Goal: Task Accomplishment & Management: Complete application form

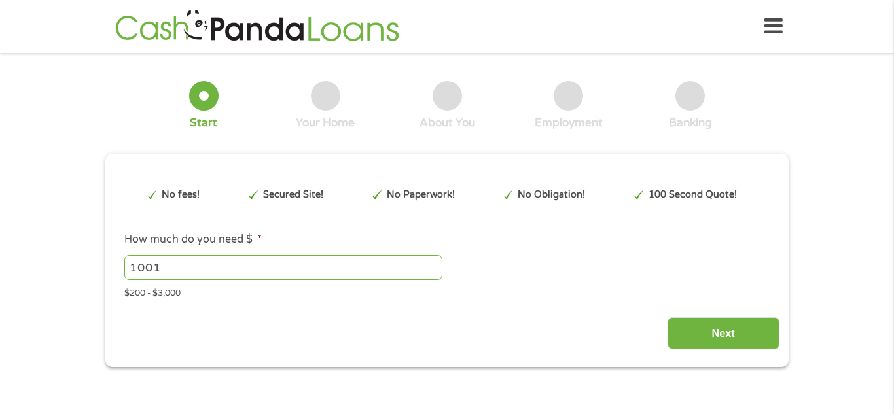
click at [435, 266] on input "1001" at bounding box center [283, 267] width 318 height 25
type input "1"
type input "3000"
click at [737, 342] on input "Next" at bounding box center [723, 333] width 112 height 32
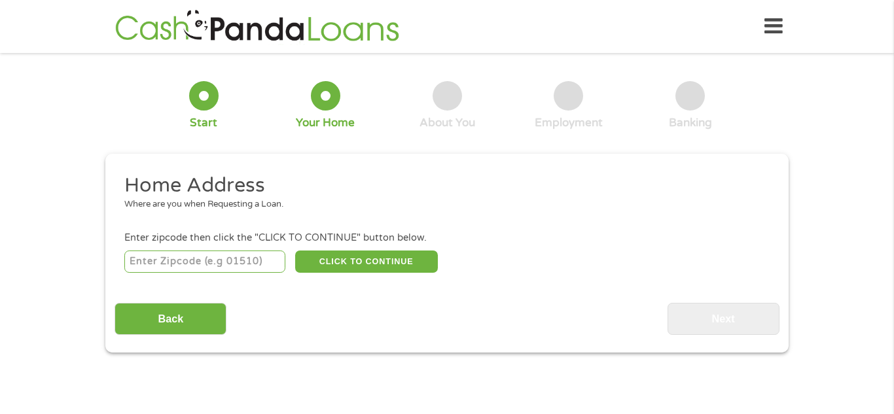
click at [268, 266] on input "number" at bounding box center [205, 262] width 162 height 22
type input "9"
type input "85064"
click at [325, 270] on button "CLICK TO CONTINUE" at bounding box center [366, 262] width 143 height 22
type input "85064"
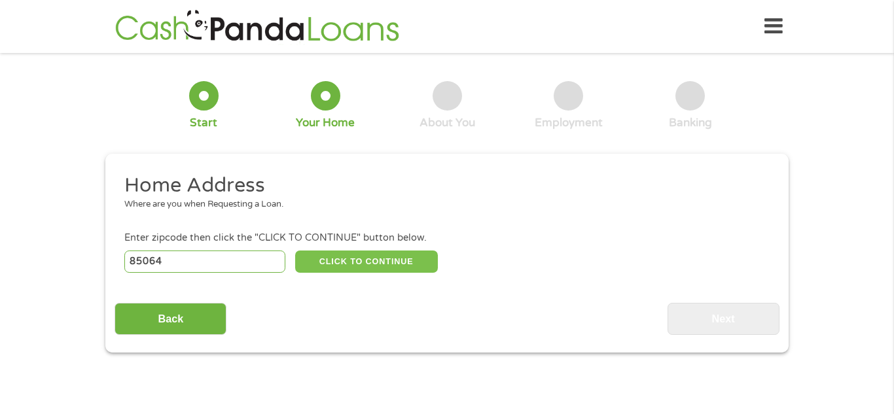
type input "Phoenix"
select select "[US_STATE]"
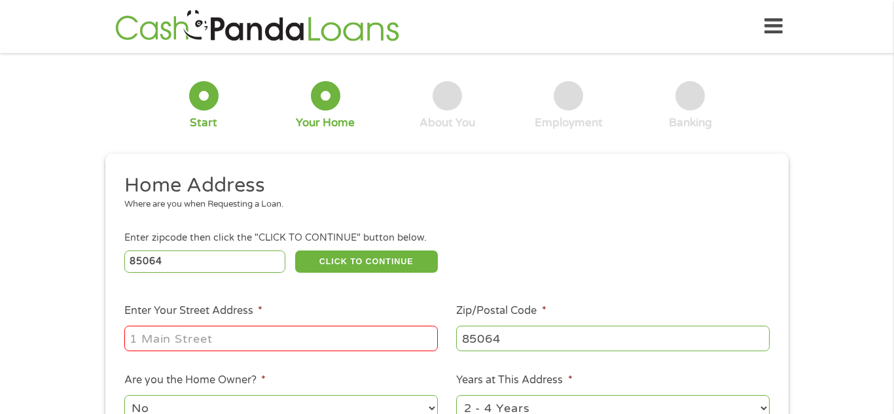
click at [291, 336] on input "Enter Your Street Address *" at bounding box center [280, 338] width 313 height 25
click at [291, 346] on input "PO Box" at bounding box center [280, 338] width 313 height 25
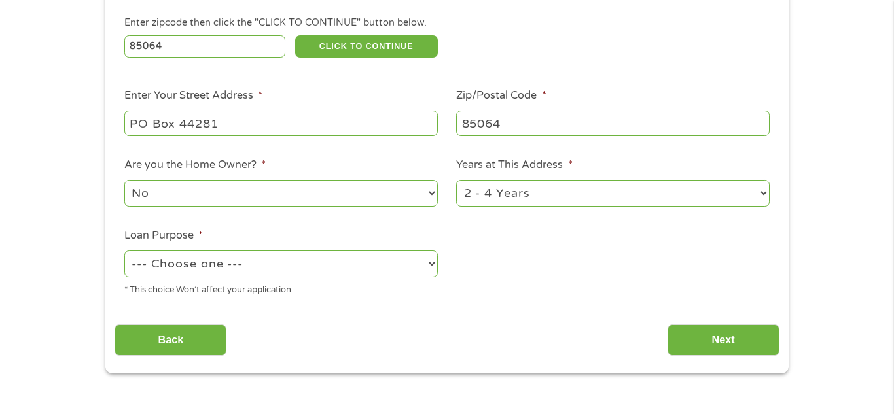
scroll to position [221, 0]
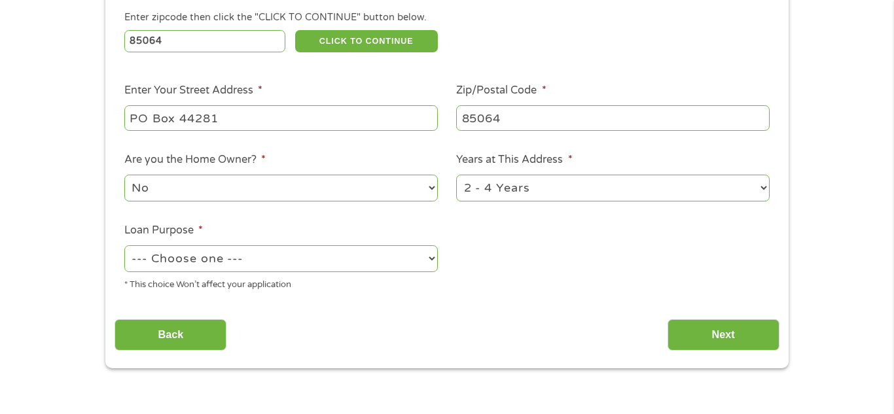
type input "PO Box 44281"
click at [767, 185] on select "1 Year or less 1 - 2 Years 2 - 4 Years Over 4 Years" at bounding box center [612, 188] width 313 height 27
select select "60months"
click at [456, 176] on select "1 Year or less 1 - 2 Years 2 - 4 Years Over 4 Years" at bounding box center [612, 188] width 313 height 27
click at [430, 264] on select "--- Choose one --- Pay Bills Debt Consolidation Home Improvement Major Purchase…" at bounding box center [280, 258] width 313 height 27
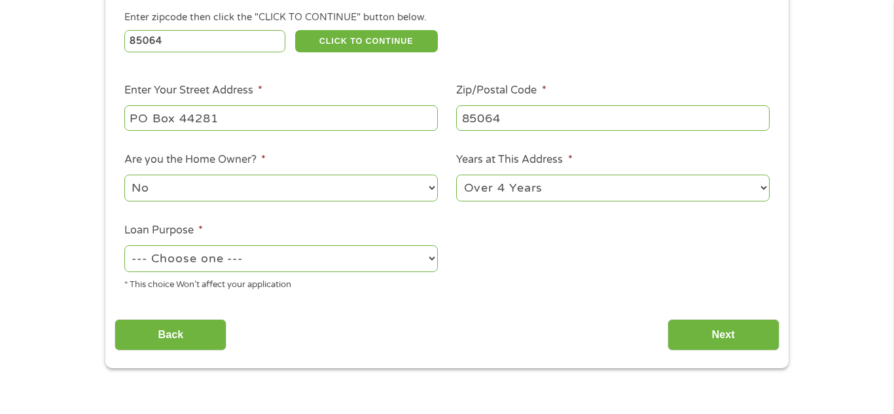
select select "majorpurchase"
click at [124, 247] on select "--- Choose one --- Pay Bills Debt Consolidation Home Improvement Major Purchase…" at bounding box center [280, 258] width 313 height 27
click at [712, 341] on input "Next" at bounding box center [723, 335] width 112 height 32
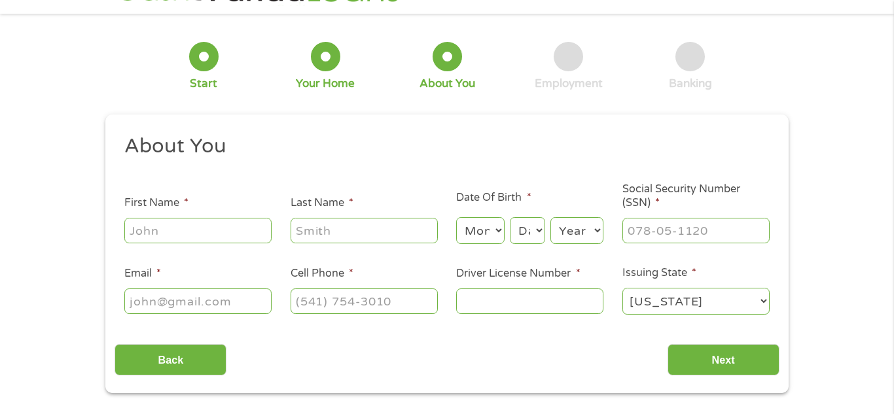
scroll to position [0, 0]
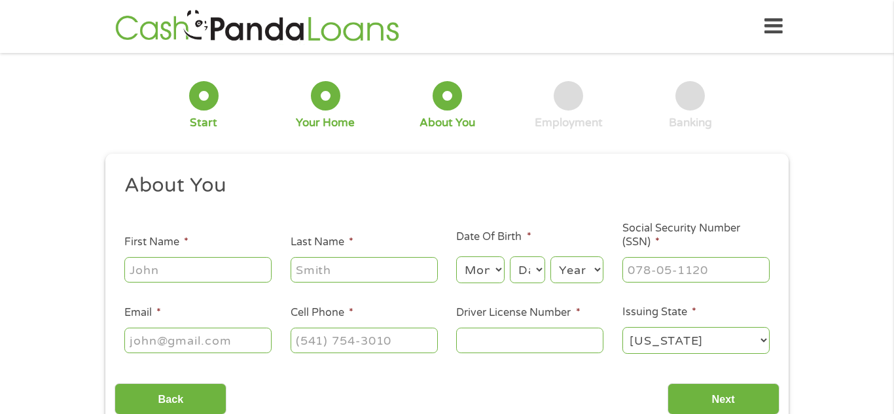
click at [220, 276] on input "First Name *" at bounding box center [197, 269] width 147 height 25
type input "[PERSON_NAME]"
click at [500, 270] on select "Month 1 2 3 4 5 6 7 8 9 10 11 12" at bounding box center [480, 269] width 48 height 27
select select "3"
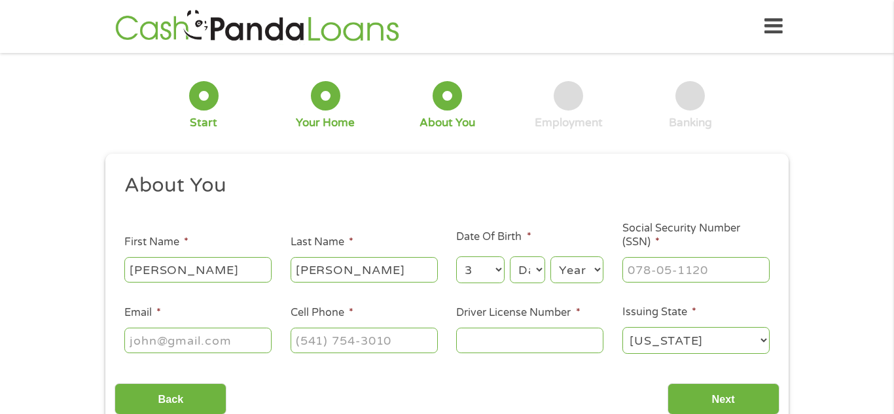
click at [456, 256] on select "Month 1 2 3 4 5 6 7 8 9 10 11 12" at bounding box center [480, 269] width 48 height 27
click at [538, 268] on select "Day 1 2 3 4 5 6 7 8 9 10 11 12 13 14 15 16 17 18 19 20 21 22 23 24 25 26 27 28 …" at bounding box center [527, 269] width 35 height 27
select select "22"
click at [510, 256] on select "Day 1 2 3 4 5 6 7 8 9 10 11 12 13 14 15 16 17 18 19 20 21 22 23 24 25 26 27 28 …" at bounding box center [527, 269] width 35 height 27
click at [580, 266] on select "Year [DATE] 2006 2005 2004 2003 2002 2001 2000 1999 1998 1997 1996 1995 1994 19…" at bounding box center [576, 269] width 53 height 27
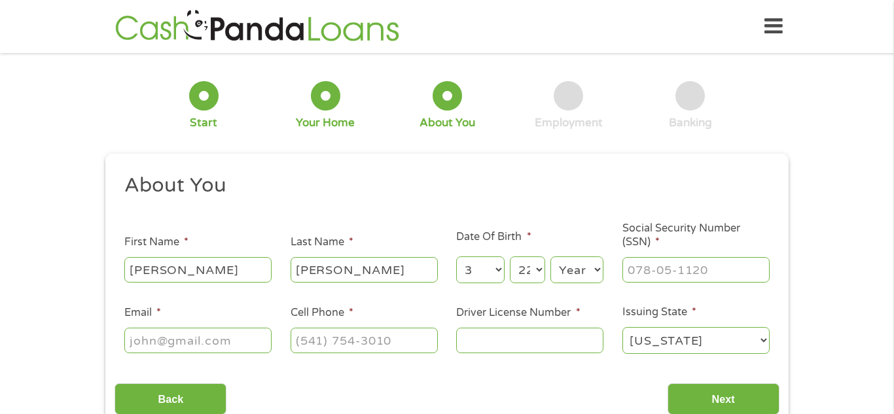
select select "1974"
click at [550, 256] on select "Year [DATE] 2006 2005 2004 2003 2002 2001 2000 1999 1998 1997 1996 1995 1994 19…" at bounding box center [576, 269] width 53 height 27
click at [573, 343] on input "Driver License Number *" at bounding box center [529, 340] width 147 height 25
click at [416, 344] on input "(___) ___-____" at bounding box center [364, 340] width 147 height 25
type input "[PHONE_NUMBER]"
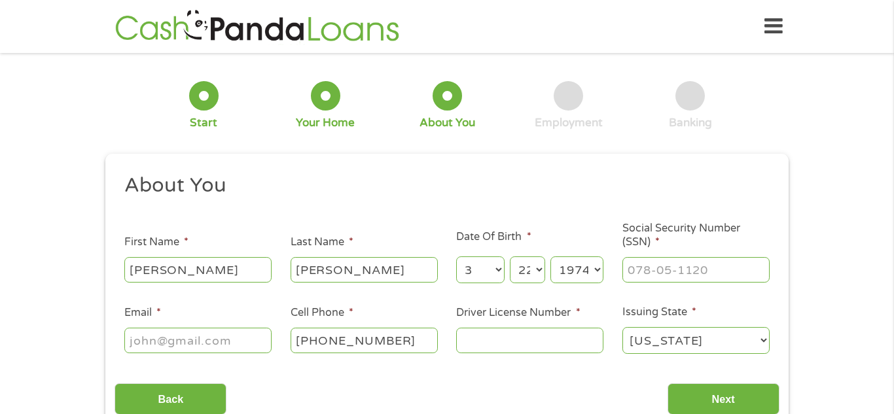
click at [191, 341] on input "Email *" at bounding box center [197, 340] width 147 height 25
type input "[EMAIL_ADDRESS][DOMAIN_NAME]"
click at [468, 345] on input "Driver License Number *" at bounding box center [529, 340] width 147 height 25
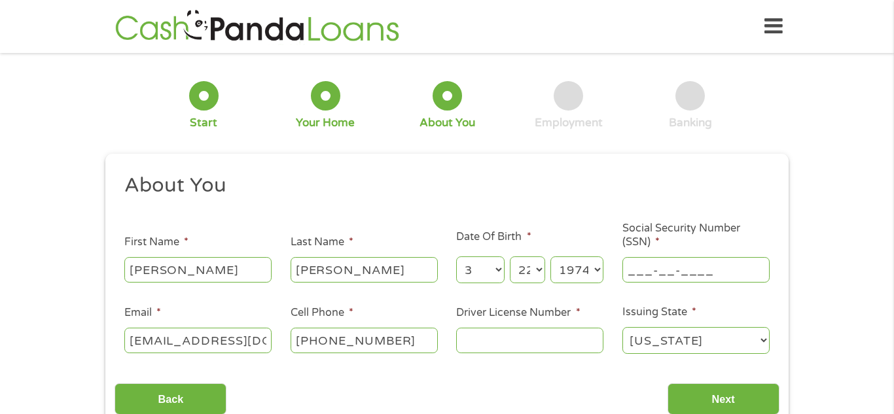
click at [686, 266] on input "___-__-____" at bounding box center [695, 269] width 147 height 25
type input "601-54-1341"
click at [563, 350] on input "Driver License Number *" at bounding box center [529, 340] width 147 height 25
type input "D10390458"
click at [711, 397] on input "Next" at bounding box center [723, 399] width 112 height 32
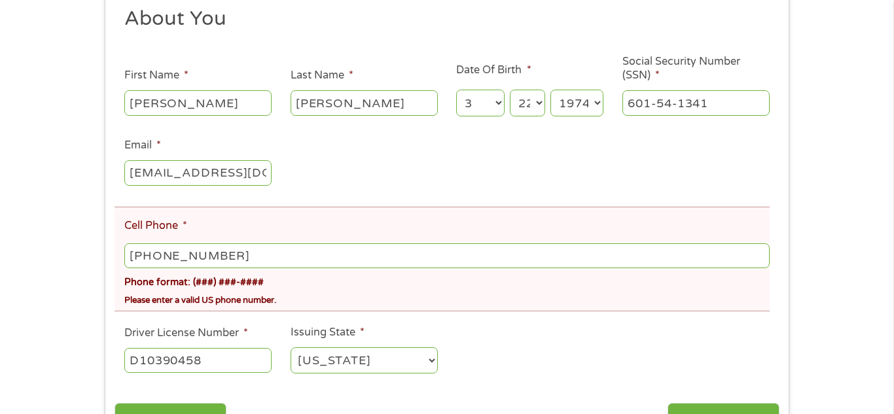
scroll to position [219, 0]
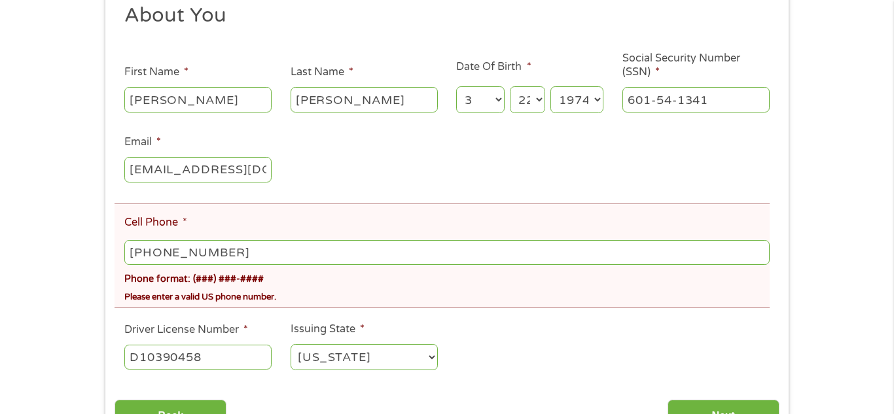
click at [323, 256] on input "[PHONE_NUMBER]" at bounding box center [446, 252] width 645 height 25
type input "[PHONE_NUMBER]"
click at [695, 409] on input "Next" at bounding box center [723, 416] width 112 height 32
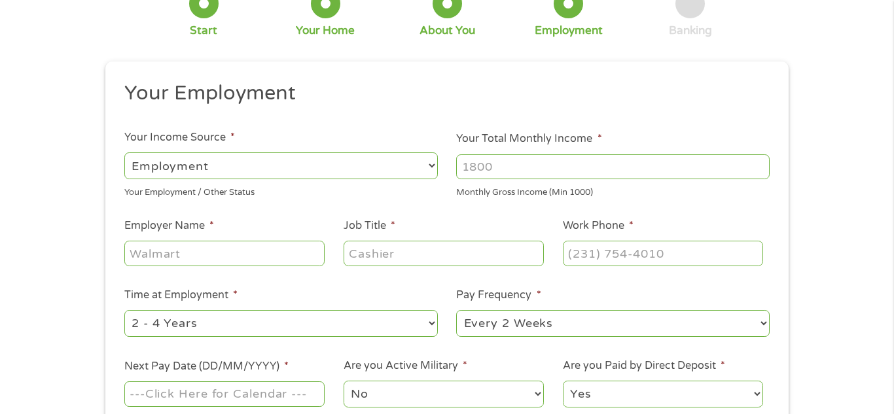
scroll to position [0, 0]
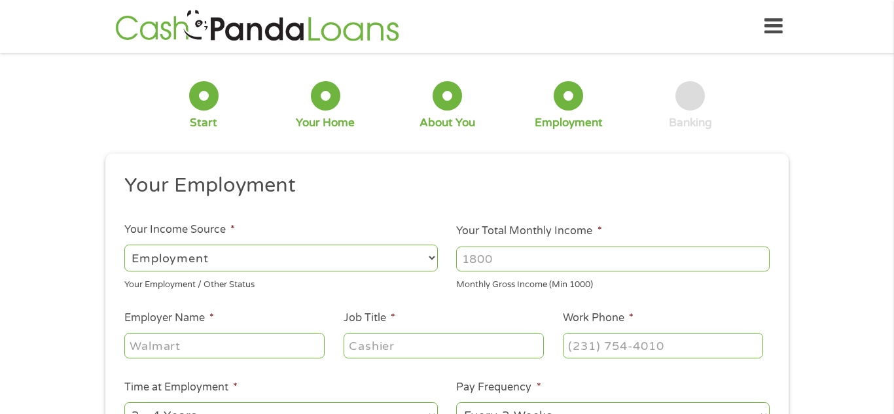
click at [507, 260] on input "Your Total Monthly Income *" at bounding box center [612, 259] width 313 height 25
type input "1000"
click at [759, 260] on input "1000" at bounding box center [612, 259] width 313 height 25
click at [760, 262] on input "1000" at bounding box center [612, 259] width 313 height 25
type input "7800"
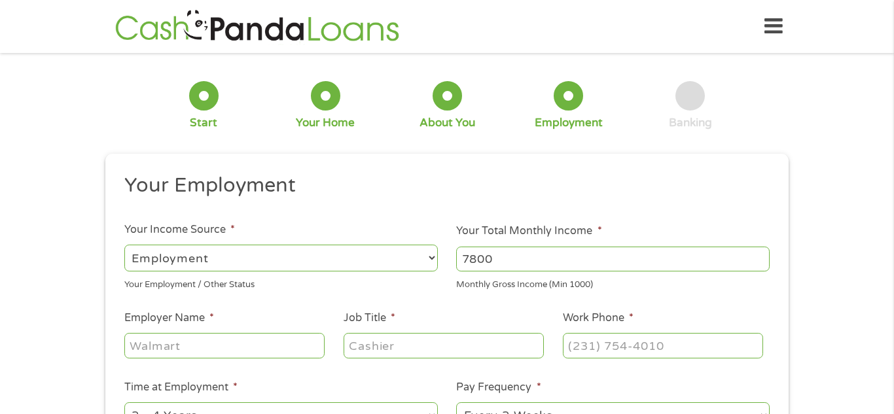
click at [303, 349] on input "Employer Name *" at bounding box center [224, 345] width 200 height 25
type input "[PERSON_NAME] aerospace"
type input "administration"
type input "(___) ___-____"
click at [241, 349] on input "[PERSON_NAME] aerospace" at bounding box center [224, 345] width 200 height 25
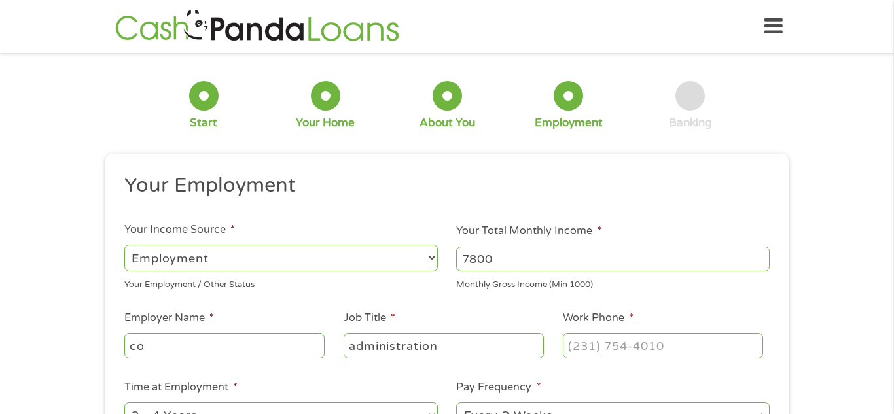
type input "c"
type input "Dignity Healthcare"
click at [506, 353] on input "administration" at bounding box center [444, 345] width 200 height 25
type input "a"
type input "IT"
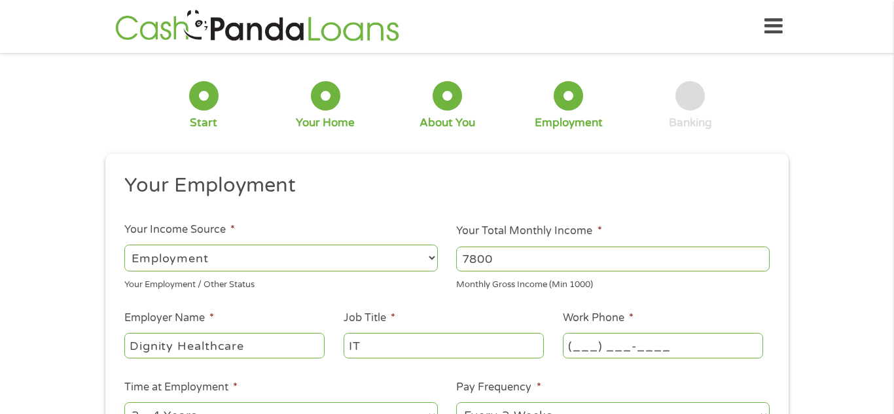
click at [645, 341] on input "(___) ___-____" at bounding box center [663, 345] width 200 height 25
type input "[PHONE_NUMBER]"
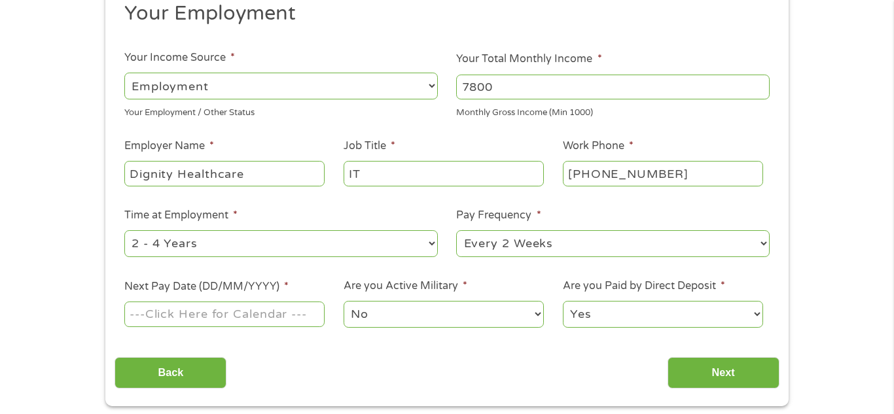
scroll to position [175, 0]
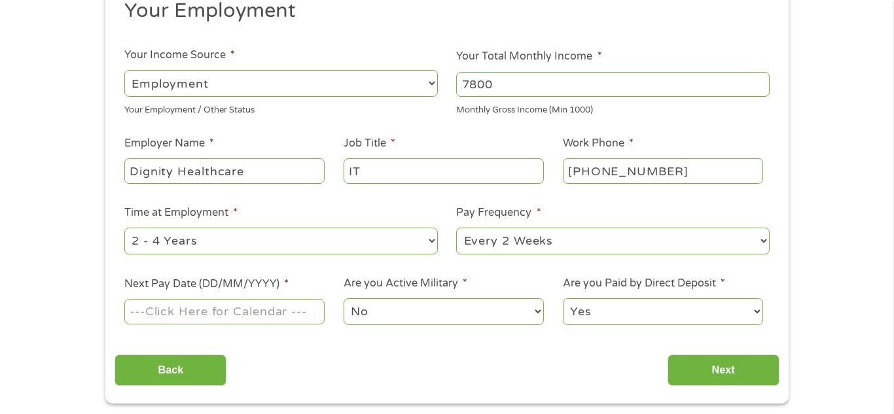
click at [427, 244] on select "--- Choose one --- 1 Year or less 1 - 2 Years 2 - 4 Years Over 4 Years" at bounding box center [280, 241] width 313 height 27
select select "60months"
click at [124, 228] on select "--- Choose one --- 1 Year or less 1 - 2 Years 2 - 4 Years Over 4 Years" at bounding box center [280, 241] width 313 height 27
click at [313, 314] on input "Next Pay Date (DD/MM/YYYY) *" at bounding box center [224, 311] width 200 height 25
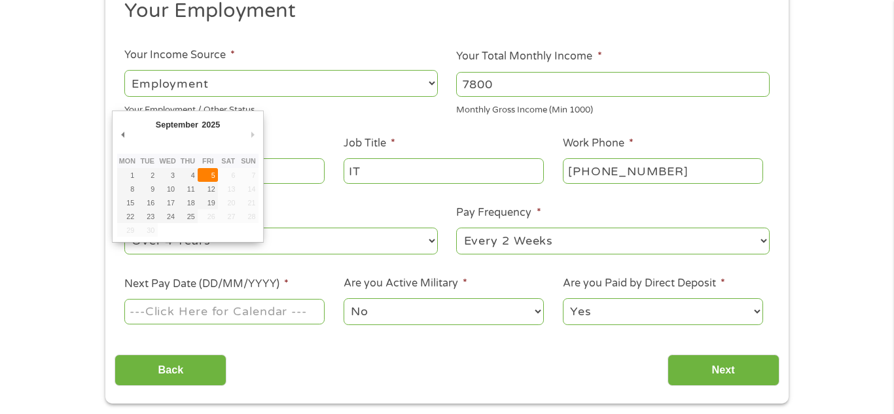
type input "[DATE]"
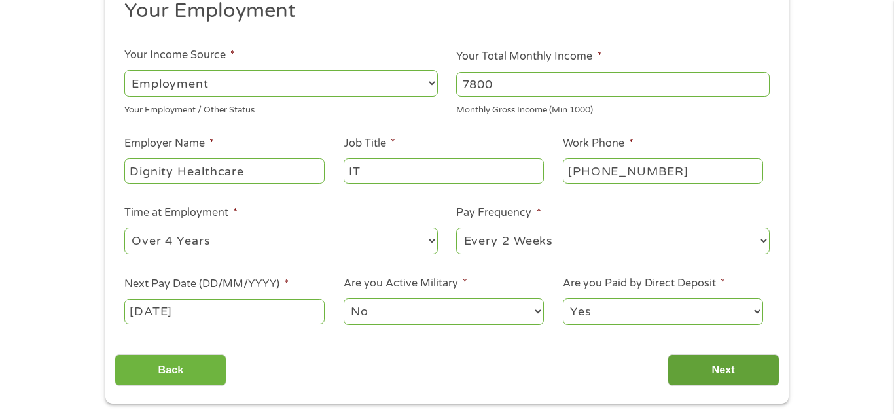
click at [711, 379] on input "Next" at bounding box center [723, 371] width 112 height 32
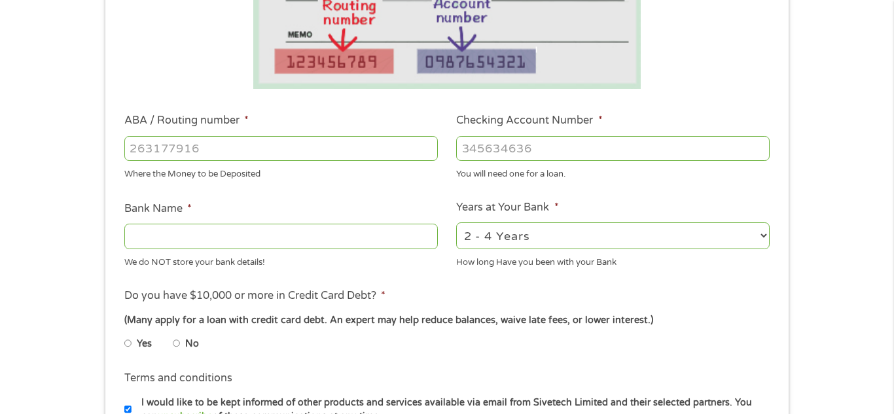
scroll to position [313, 0]
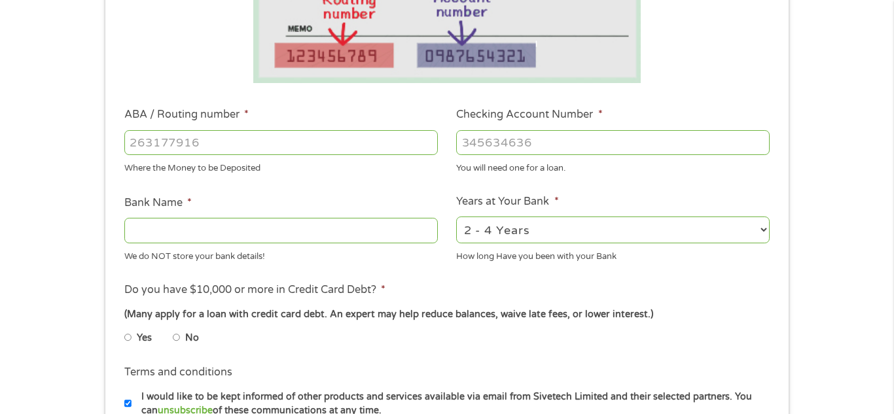
click at [176, 340] on input "No" at bounding box center [177, 337] width 8 height 21
radio input "true"
click at [270, 221] on input "Bank Name *" at bounding box center [280, 230] width 313 height 25
type input "[PERSON_NAME] Credit Union"
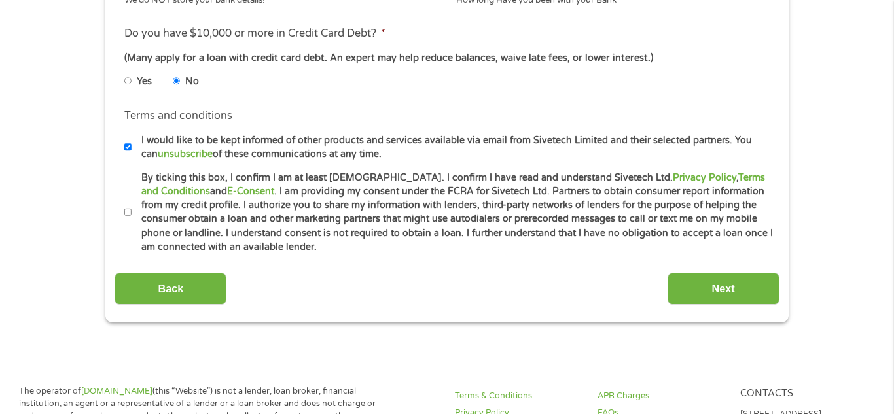
scroll to position [573, 0]
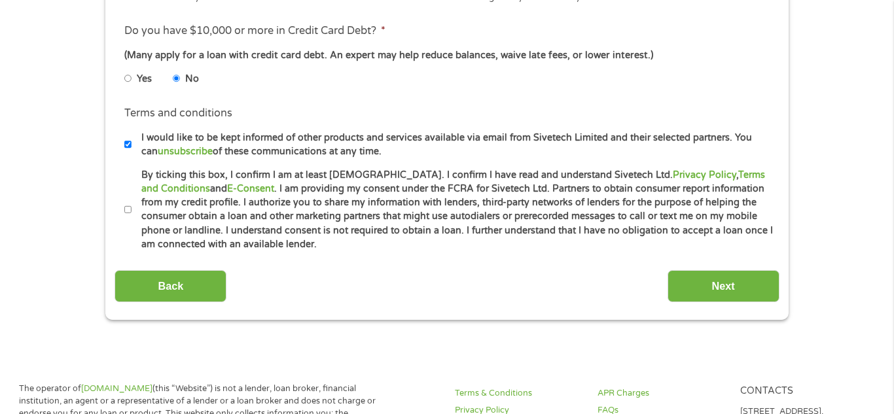
click at [129, 145] on input "I would like to be kept informed of other products and services available via e…" at bounding box center [128, 144] width 8 height 21
checkbox input "false"
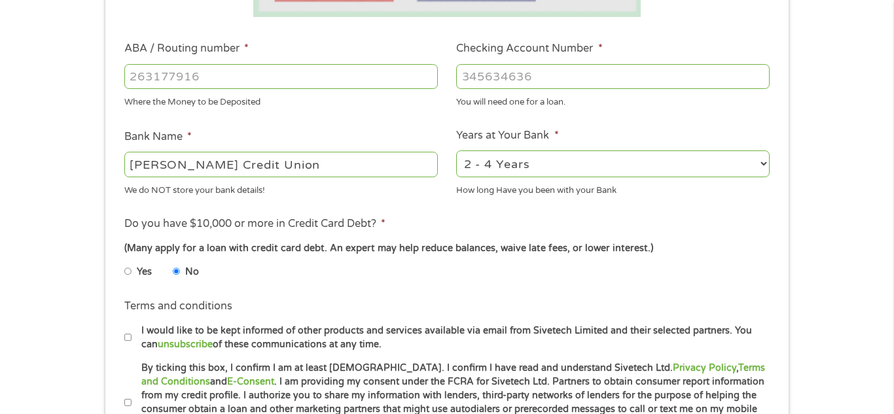
scroll to position [377, 0]
